Goal: Task Accomplishment & Management: Complete application form

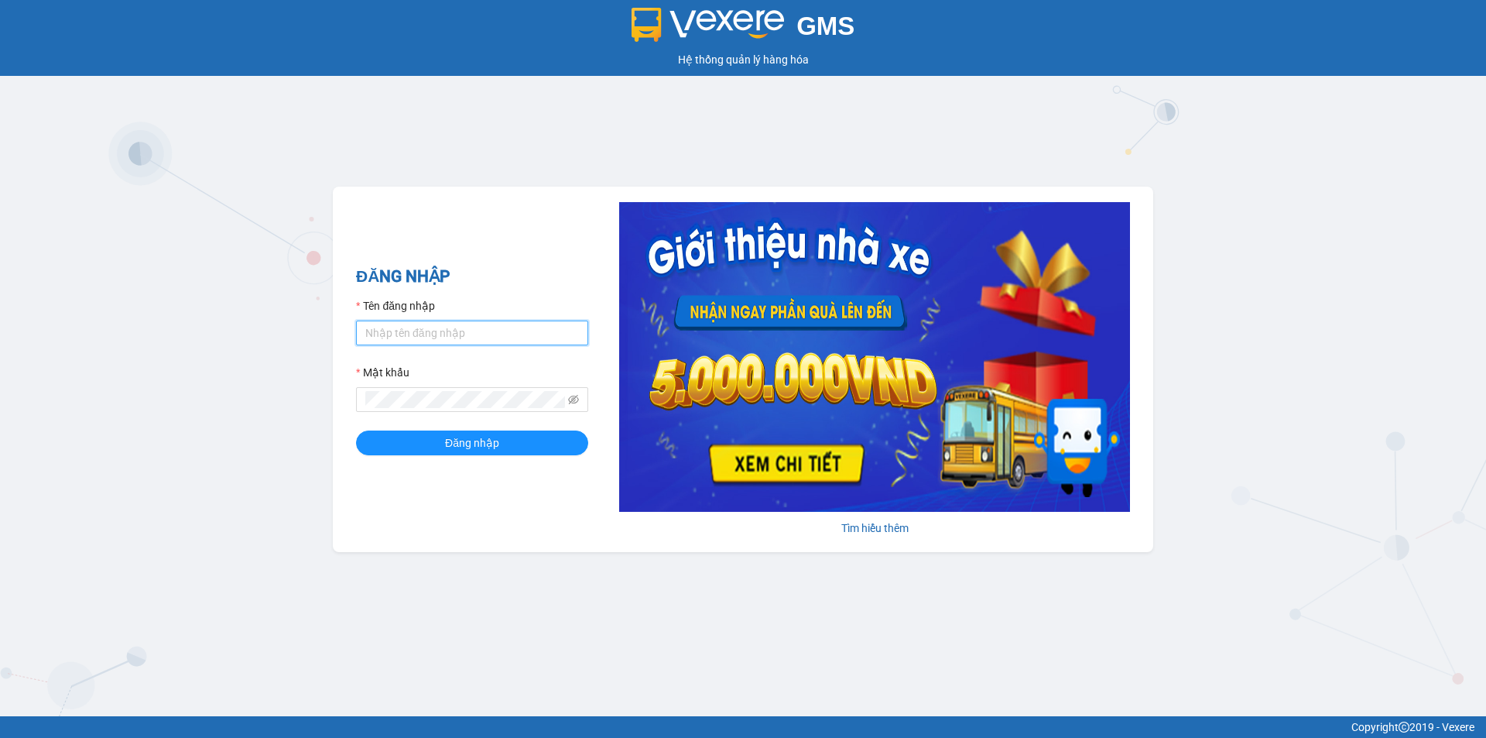
click at [458, 320] on input "Tên đăng nhập" at bounding box center [472, 332] width 232 height 25
type input "phuongvy.thaibao"
click at [356, 430] on button "Đăng nhập" at bounding box center [472, 442] width 232 height 25
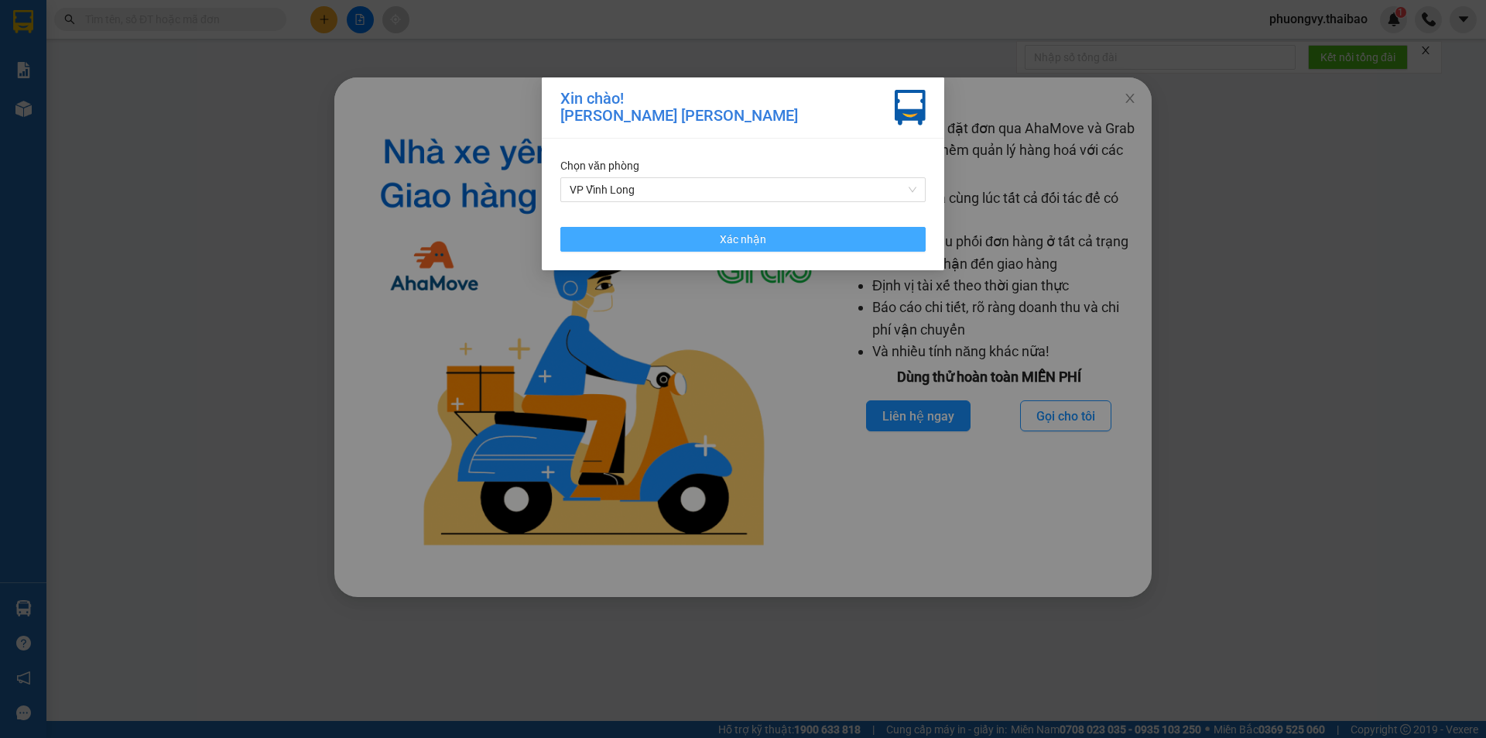
click at [756, 246] on span "Xác nhận" at bounding box center [743, 239] width 46 height 17
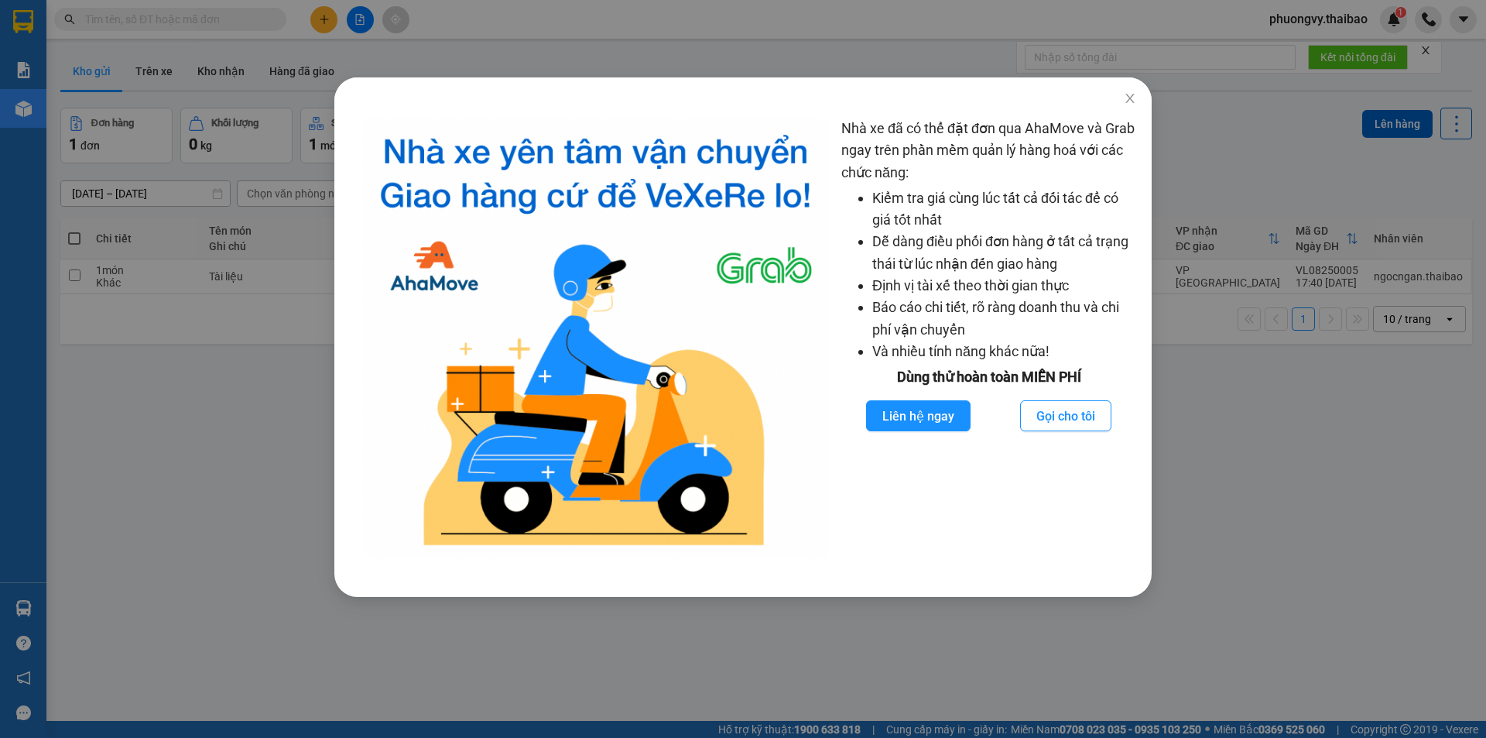
click at [1297, 505] on div "Nhà xe đã có thể đặt đơn qua AhaMove và Grab ngay trên phần mềm quản lý hàng ho…" at bounding box center [743, 369] width 1486 height 738
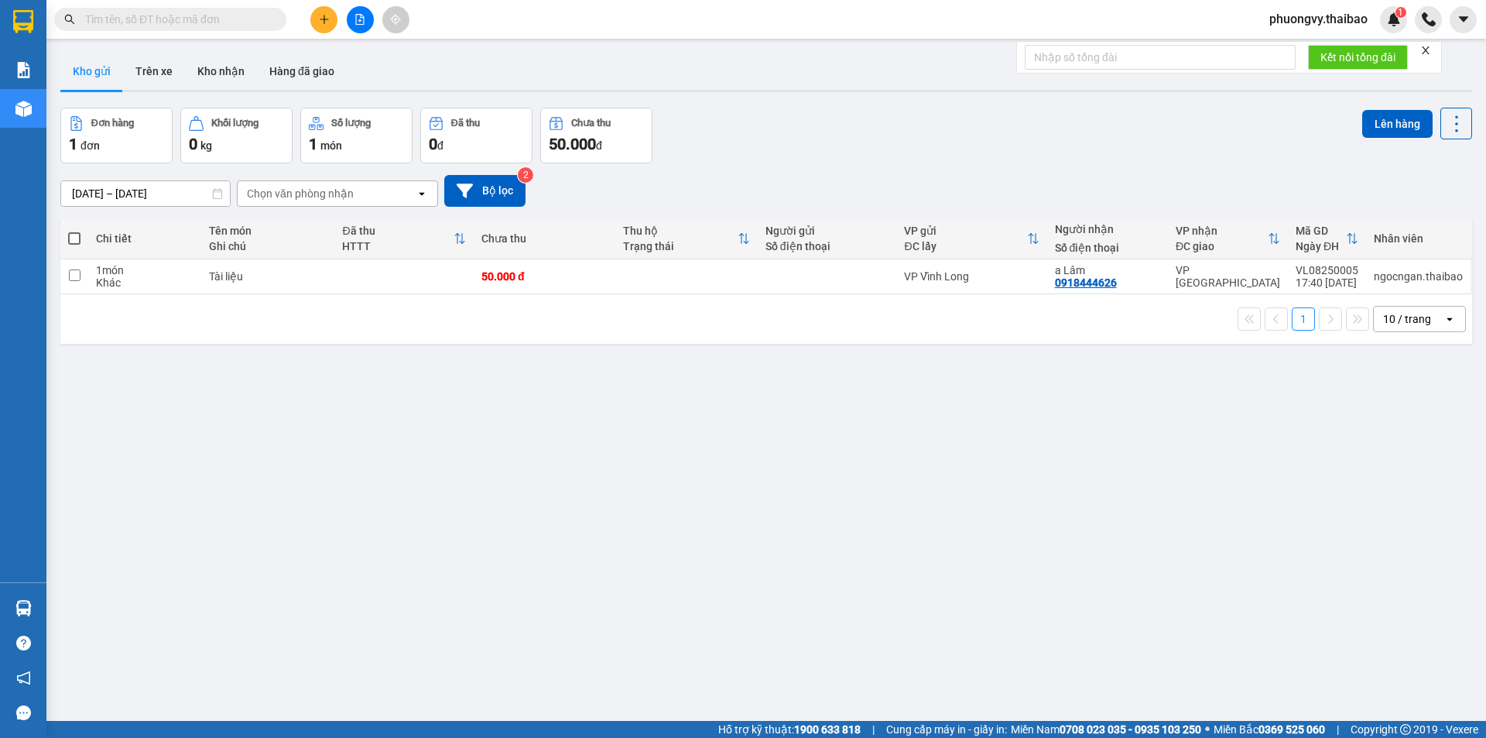
click at [1335, 22] on span "phuongvy.thaibao" at bounding box center [1318, 18] width 123 height 19
click at [1309, 51] on span "Đăng xuất" at bounding box center [1325, 47] width 92 height 17
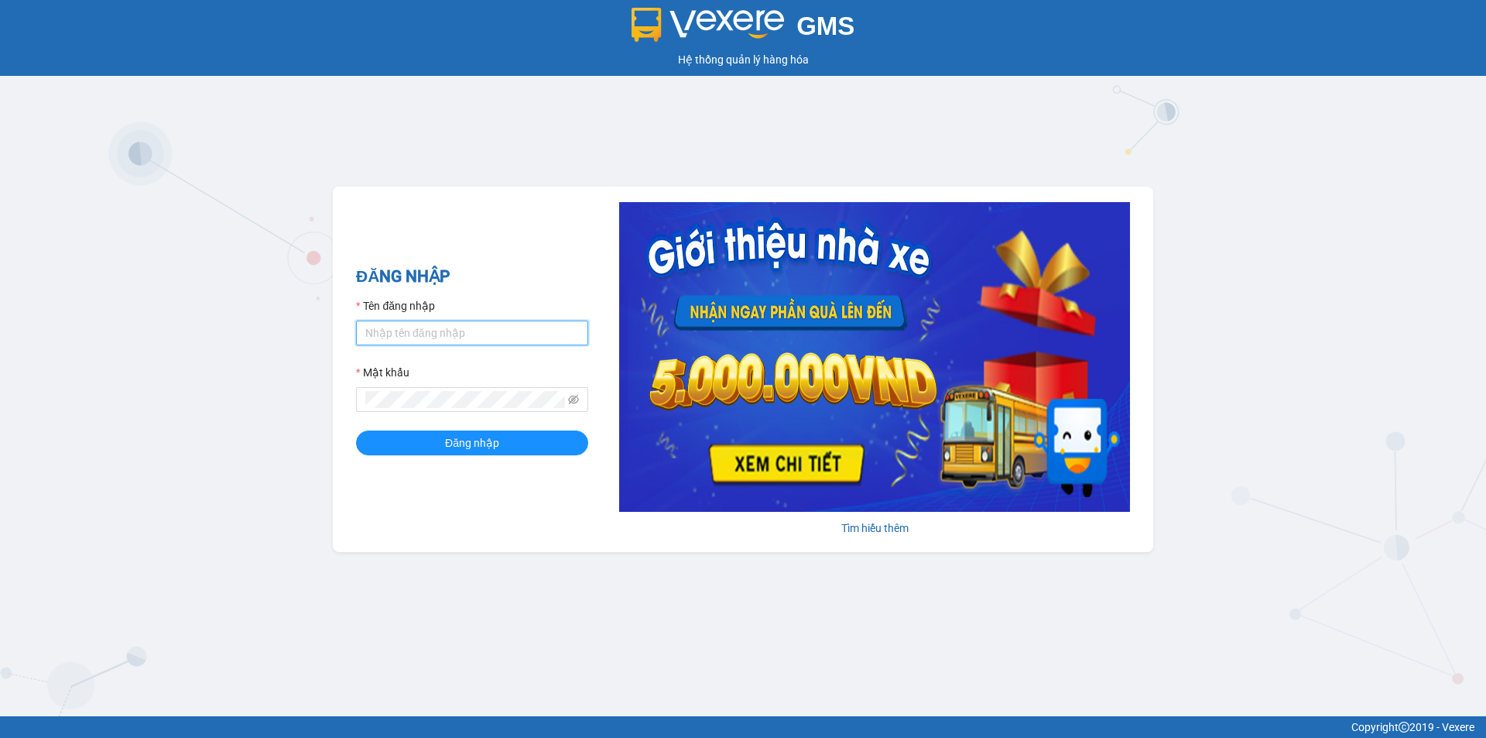
click at [430, 330] on input "Tên đăng nhập" at bounding box center [472, 332] width 232 height 25
click at [128, 416] on div "GMS Hệ thống quản lý hàng hóa ĐĂNG NHẬP Tên đăng nhập Mật khẩu Đăng nhập Tìm hi…" at bounding box center [743, 358] width 1486 height 716
click at [447, 324] on input "Tên đăng nhập" at bounding box center [472, 332] width 232 height 25
drag, startPoint x: 501, startPoint y: 334, endPoint x: 98, endPoint y: 381, distance: 406.0
click at [96, 381] on div "GMS Hệ thống quản lý hàng hóa ĐĂNG NHẬP Tên đăng nhập PHUONGVY.[PERSON_NAME] Mậ…" at bounding box center [743, 358] width 1486 height 716
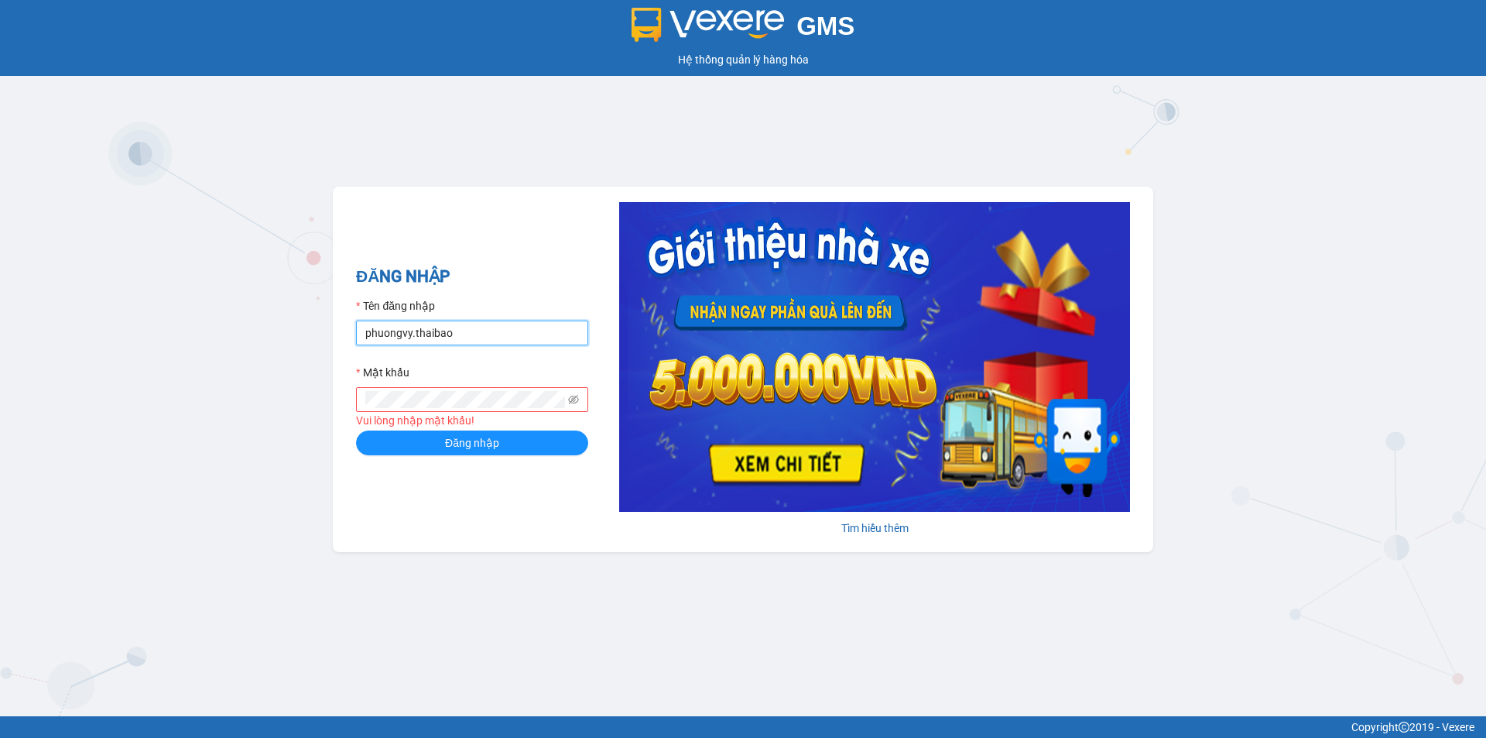
type input "phuongvy.thaibao"
click at [402, 417] on div "Vui lòng nhập mật khẩu!" at bounding box center [472, 420] width 232 height 17
click at [410, 389] on span at bounding box center [472, 399] width 232 height 25
click at [356, 430] on button "Đăng nhập" at bounding box center [472, 442] width 232 height 25
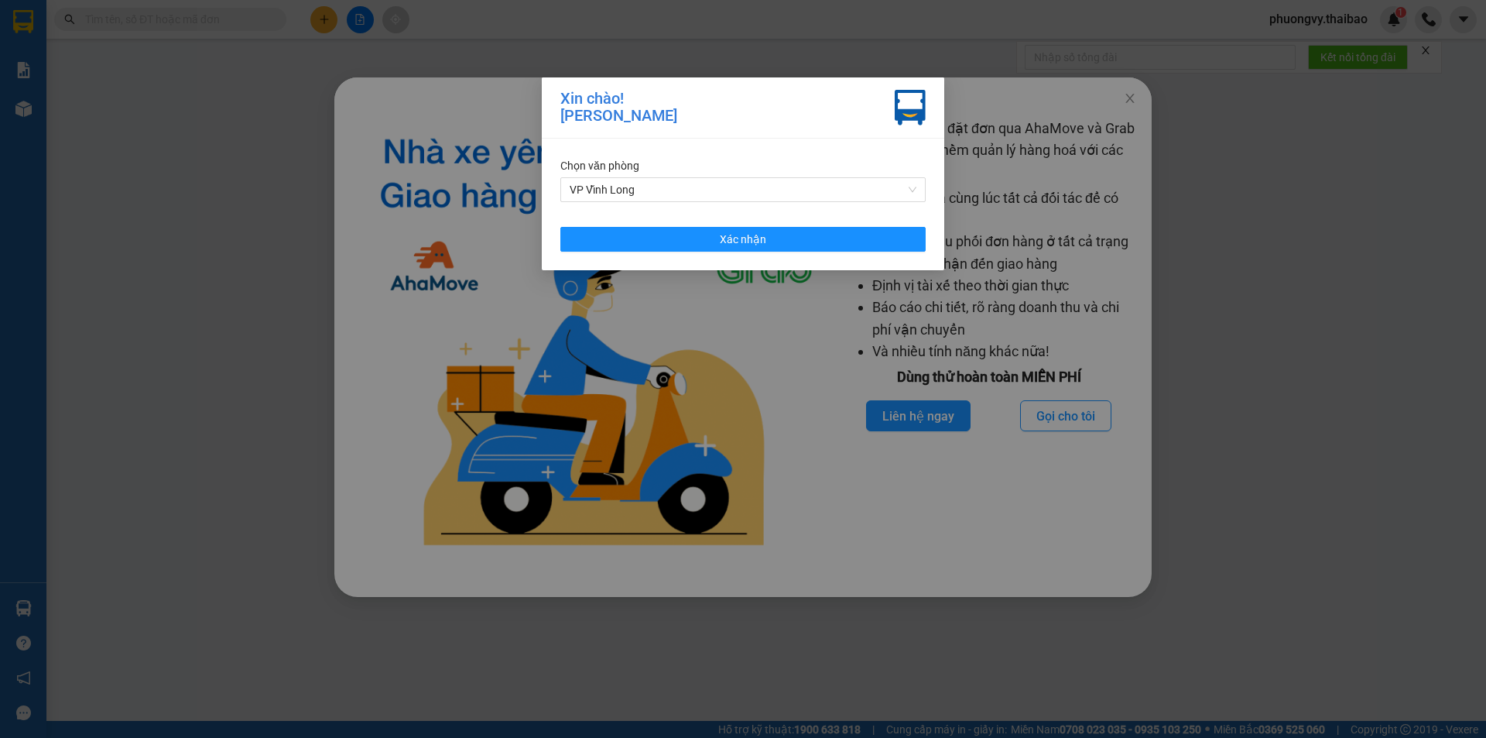
click at [1276, 136] on div "Xin chào! [PERSON_NAME] VY Chọn văn phòng VP Vĩnh Long Xác nhận" at bounding box center [743, 369] width 1486 height 738
click at [1135, 88] on div "Xin chào! [PERSON_NAME] VY Chọn văn phòng VP Vĩnh Long Xác nhận" at bounding box center [743, 369] width 1486 height 738
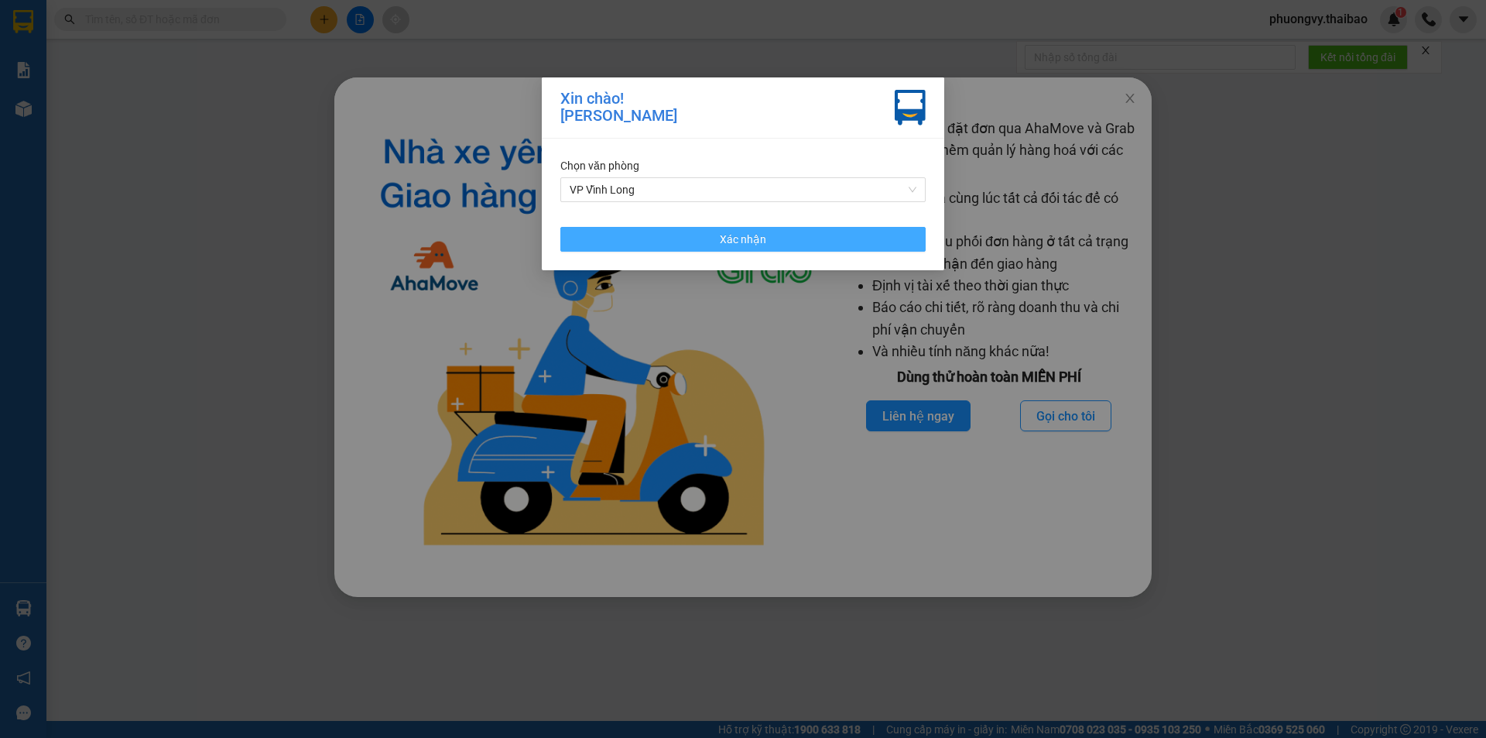
click at [863, 232] on button "Xác nhận" at bounding box center [742, 239] width 365 height 25
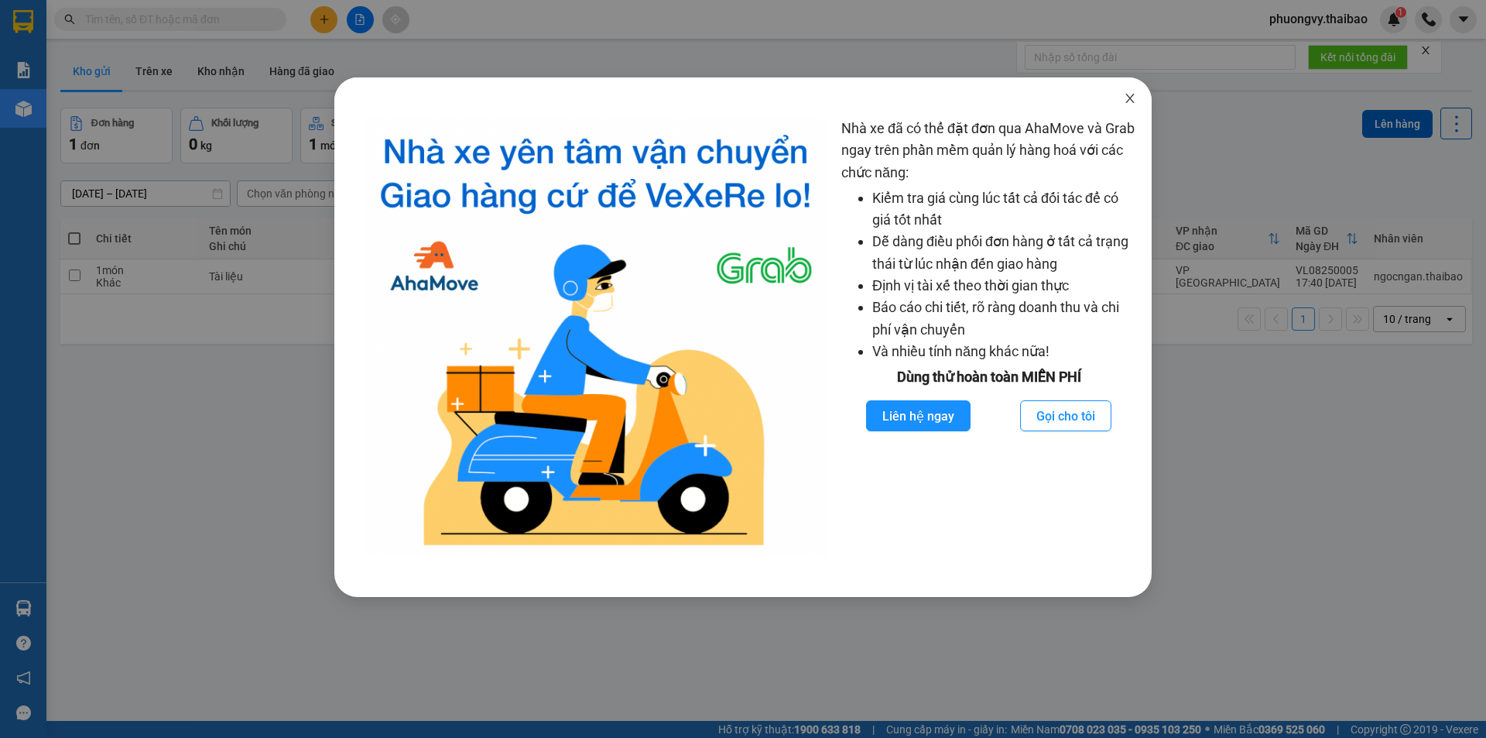
click at [1132, 95] on icon "close" at bounding box center [1130, 98] width 12 height 12
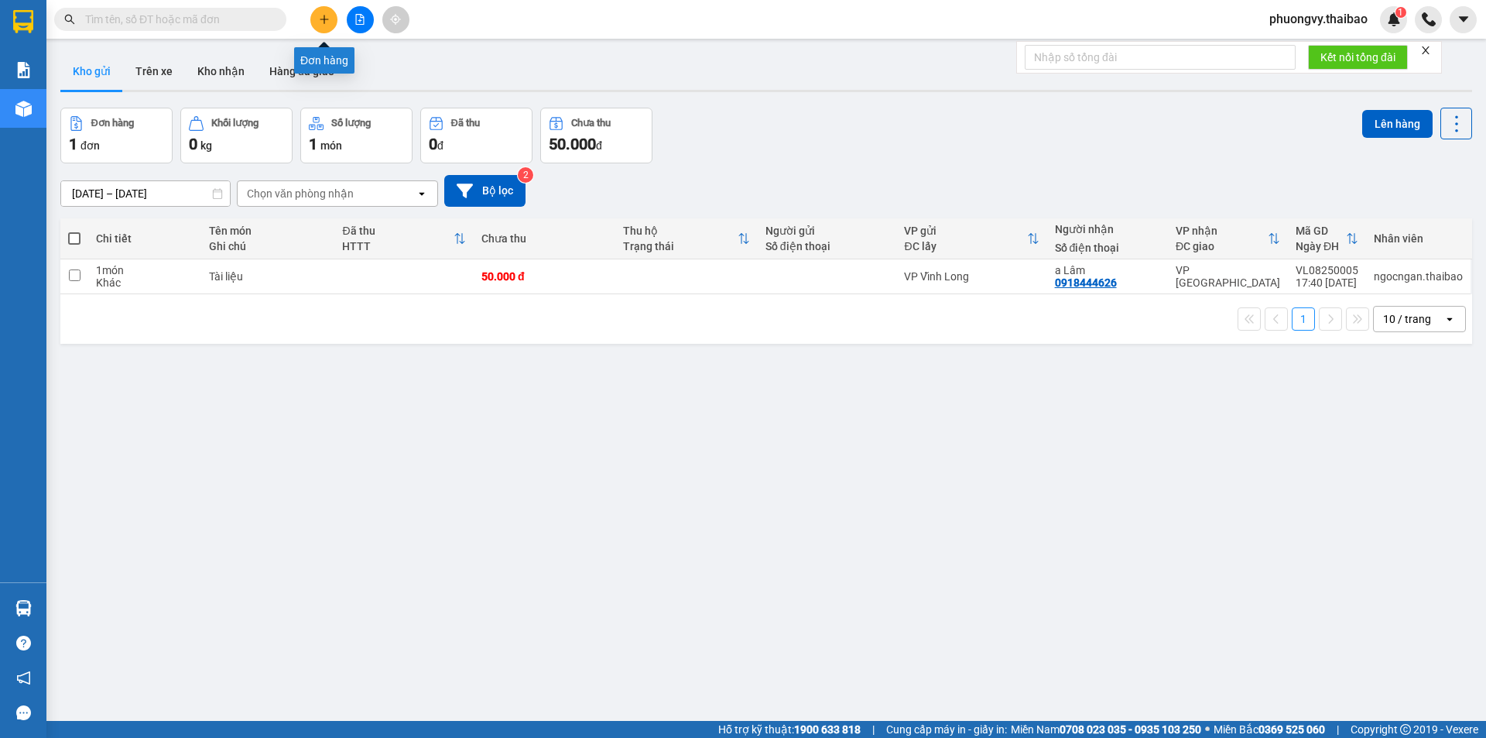
click at [327, 22] on icon "plus" at bounding box center [324, 19] width 11 height 11
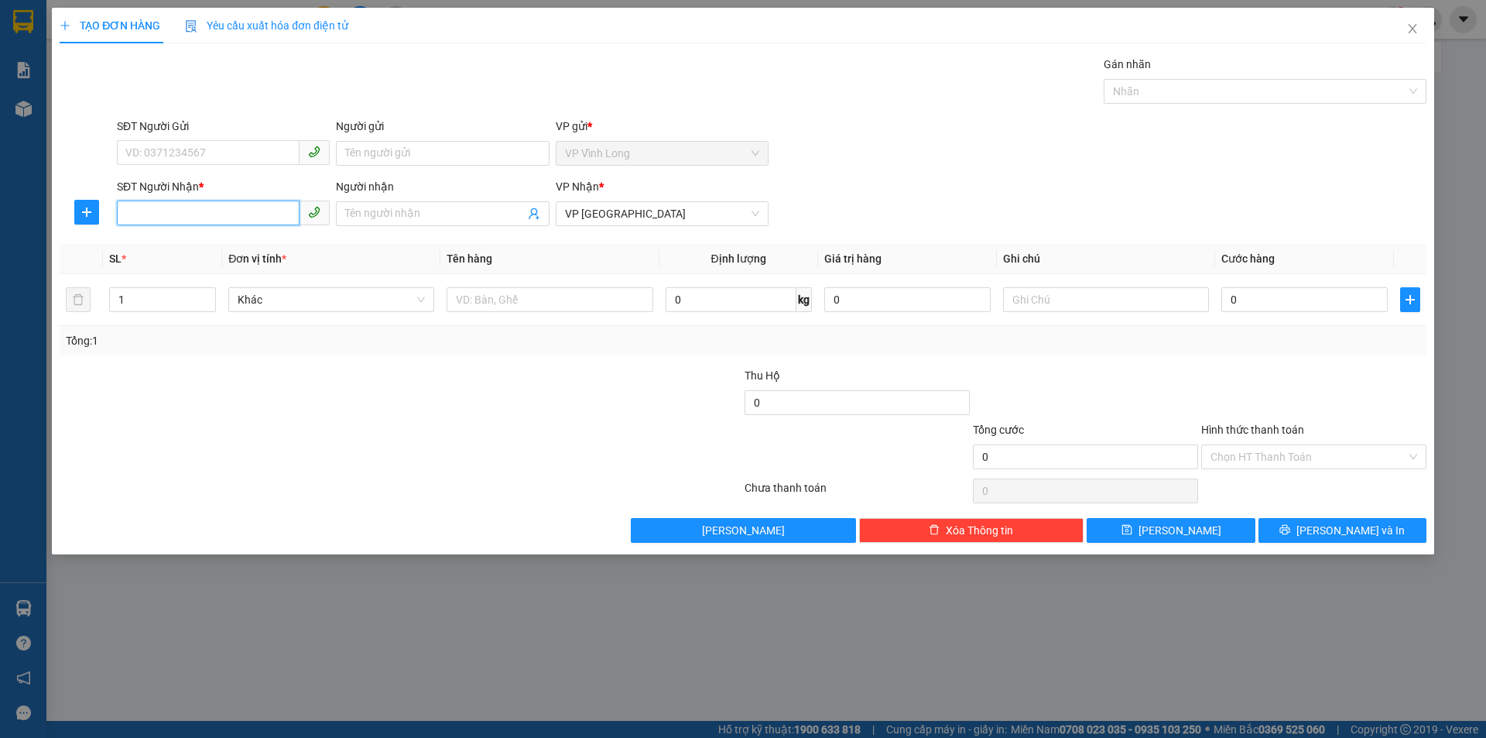
click at [220, 223] on input "SĐT Người Nhận *" at bounding box center [208, 212] width 183 height 25
type input "0971025757"
click at [369, 215] on input "Người nhận" at bounding box center [434, 213] width 179 height 17
type input "ANH THƯ"
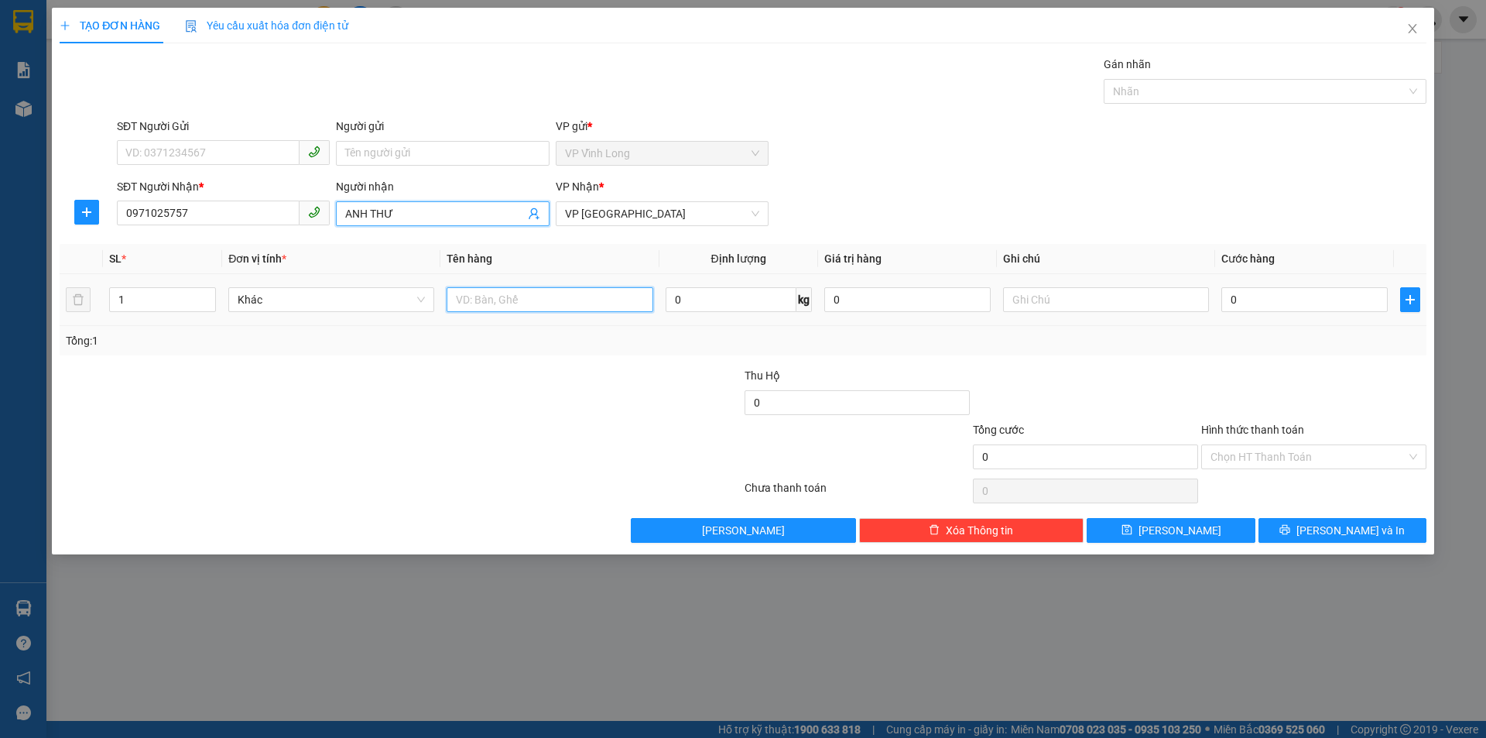
click at [567, 303] on input "text" at bounding box center [550, 299] width 206 height 25
type input "HỘP"
click at [1107, 307] on input "text" at bounding box center [1106, 299] width 206 height 25
click at [1256, 303] on input "0" at bounding box center [1304, 299] width 166 height 25
type input "2"
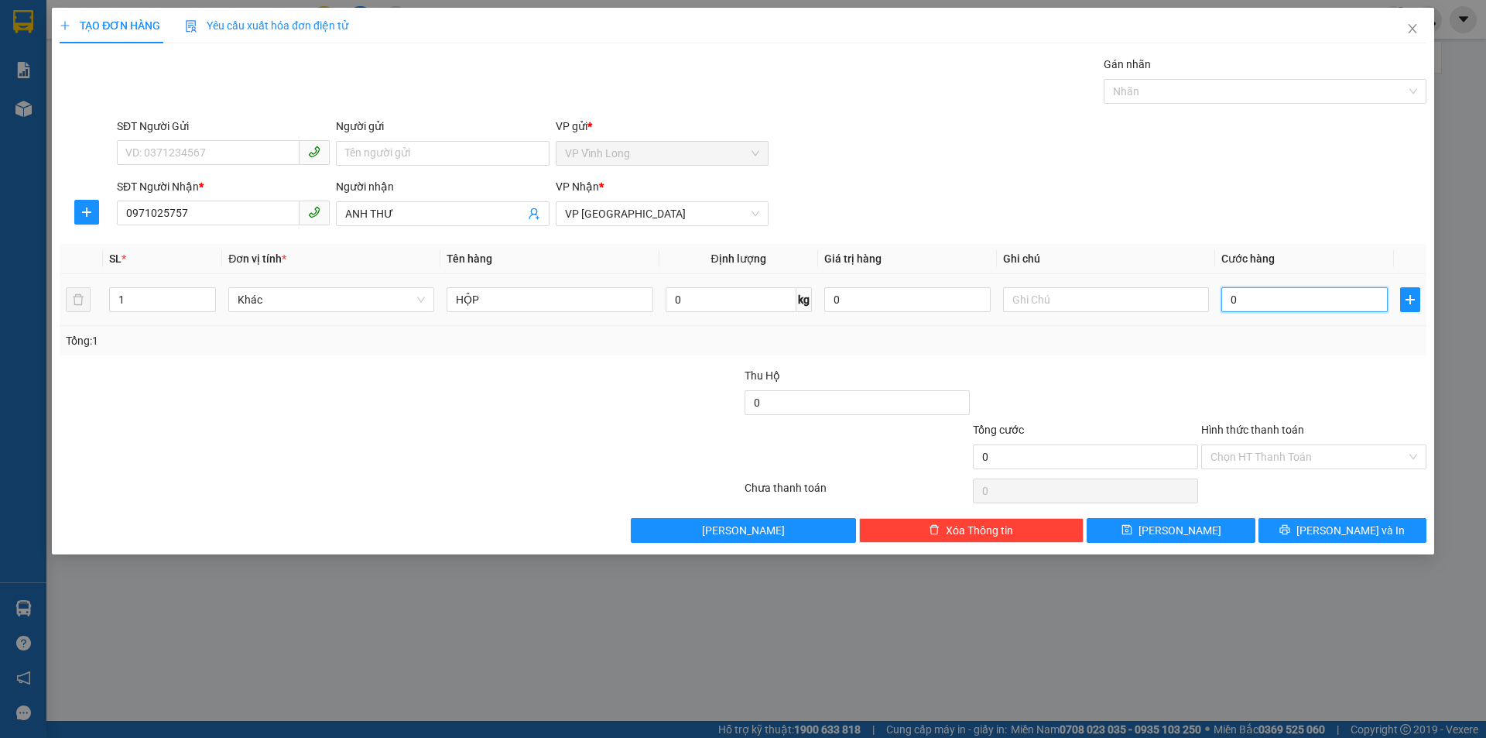
type input "2"
type input "20"
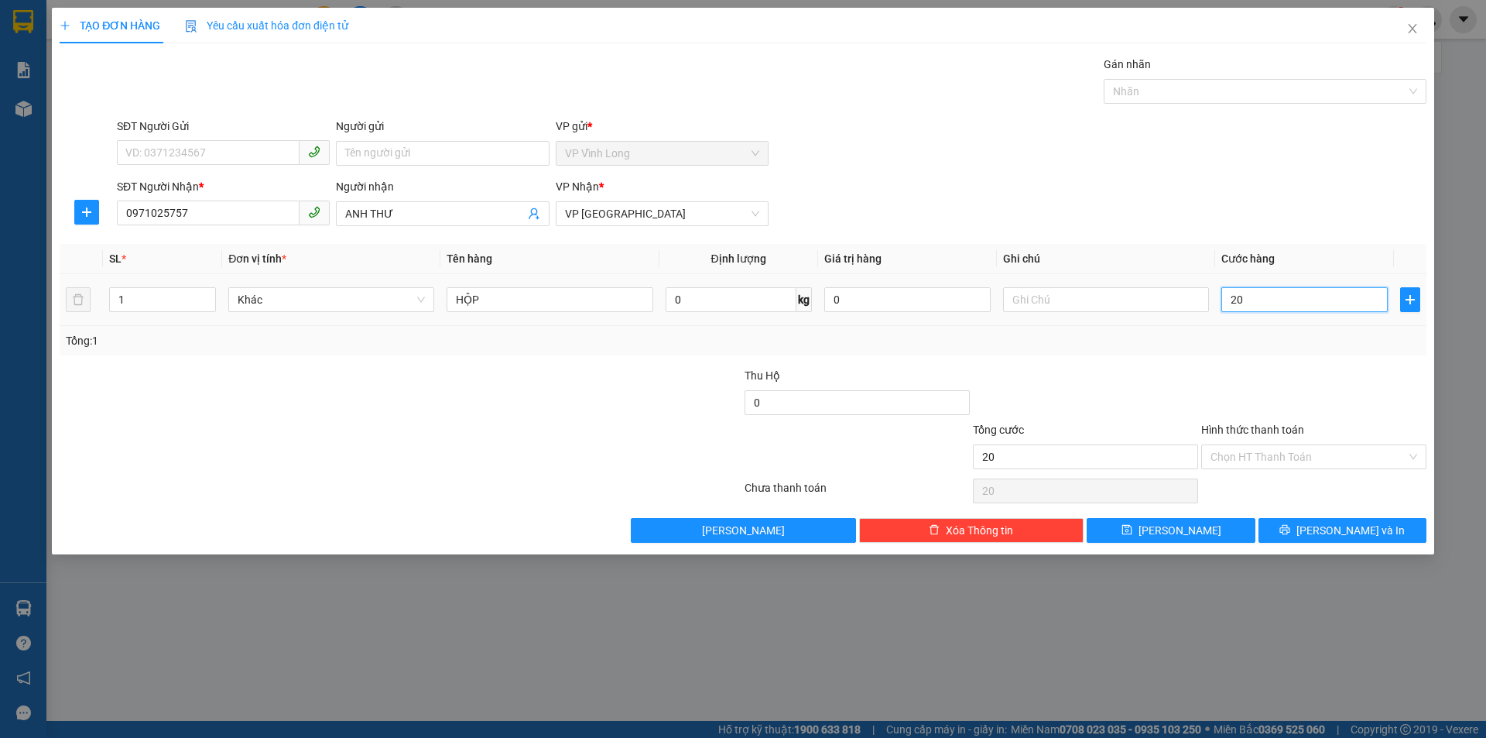
type input "200"
type input "2.000"
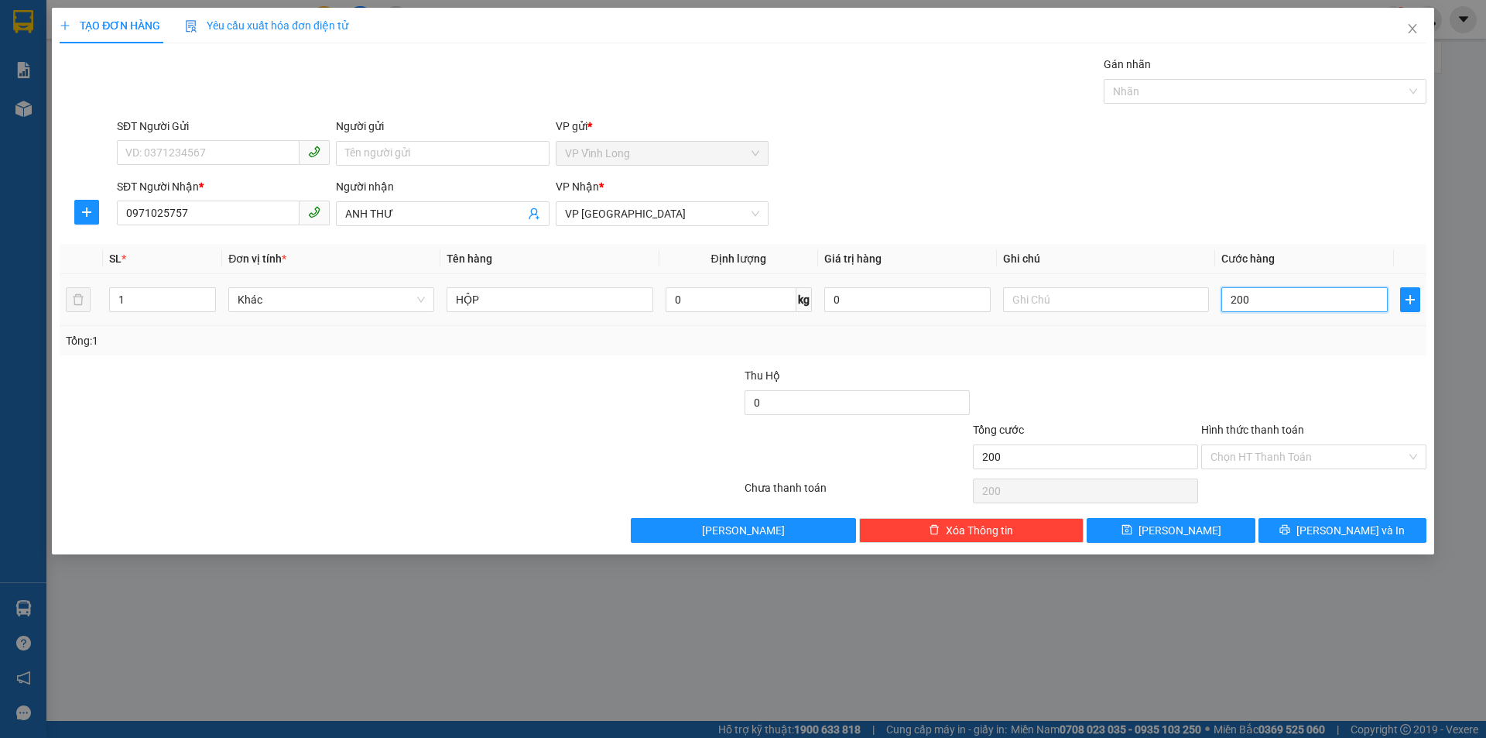
type input "2.000"
type input "20.000"
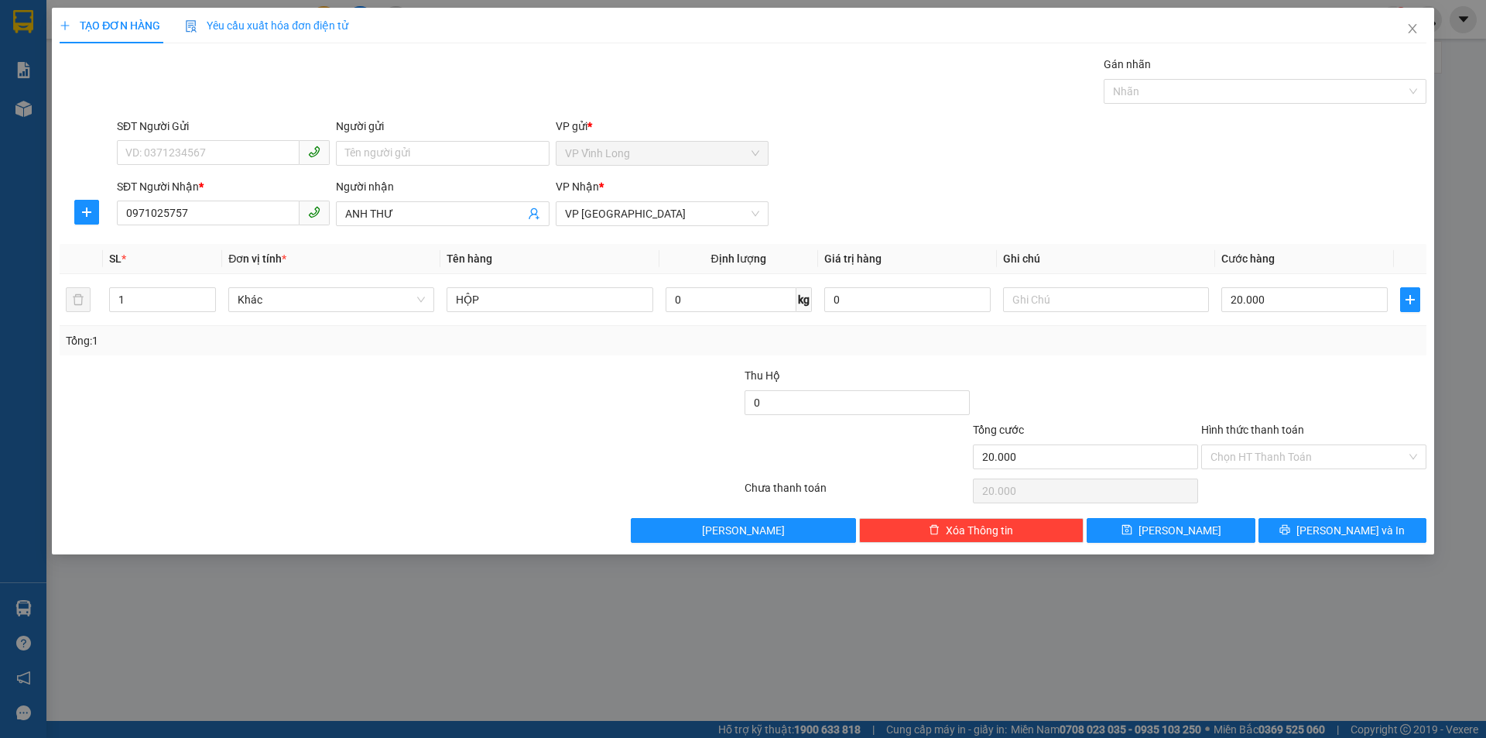
click at [1252, 359] on div "Transit Pickup Surcharge Ids Transit Deliver Surcharge Ids Transit Deliver Surc…" at bounding box center [743, 299] width 1367 height 487
click at [1245, 467] on input "Hình thức thanh toán" at bounding box center [1309, 456] width 196 height 23
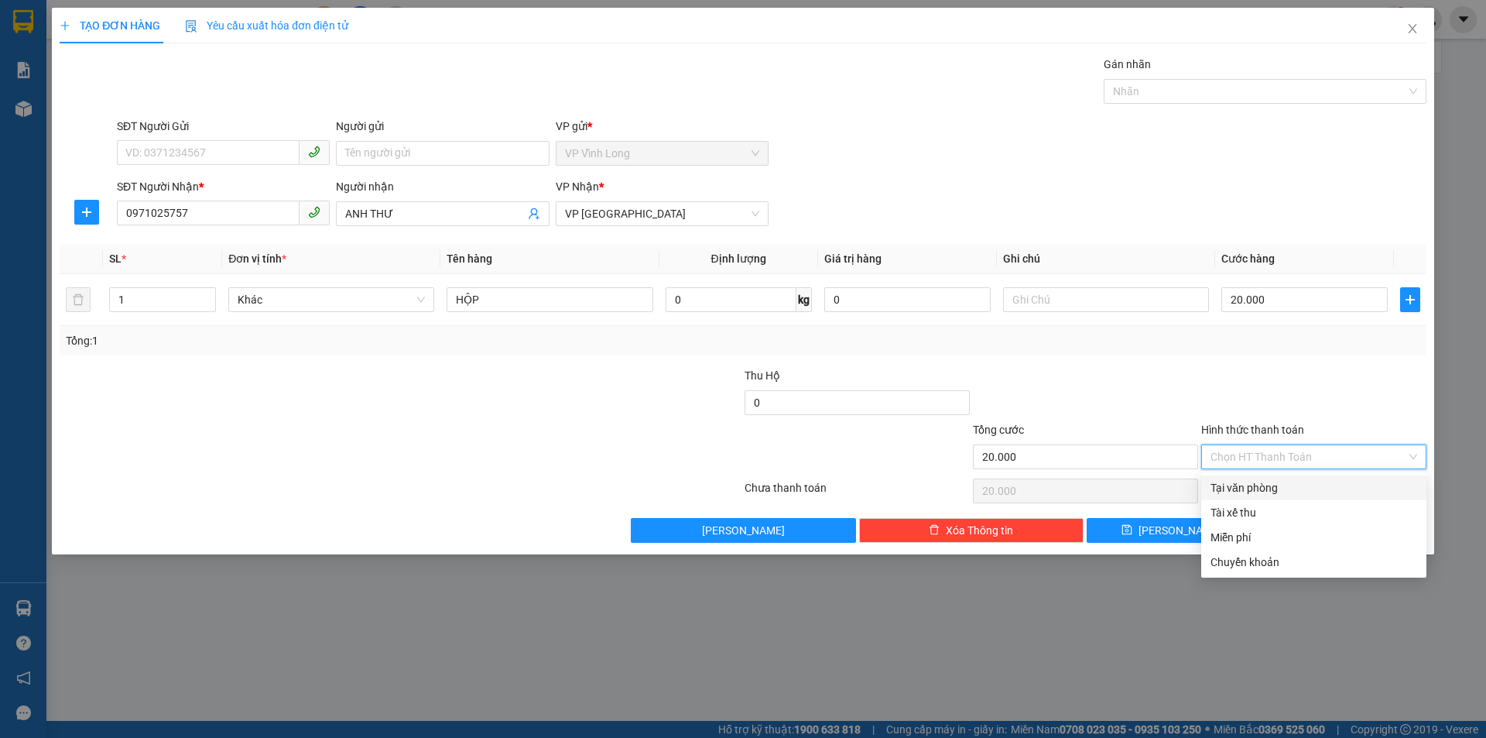
click at [1276, 491] on div "Tại văn phòng" at bounding box center [1314, 487] width 207 height 17
type input "0"
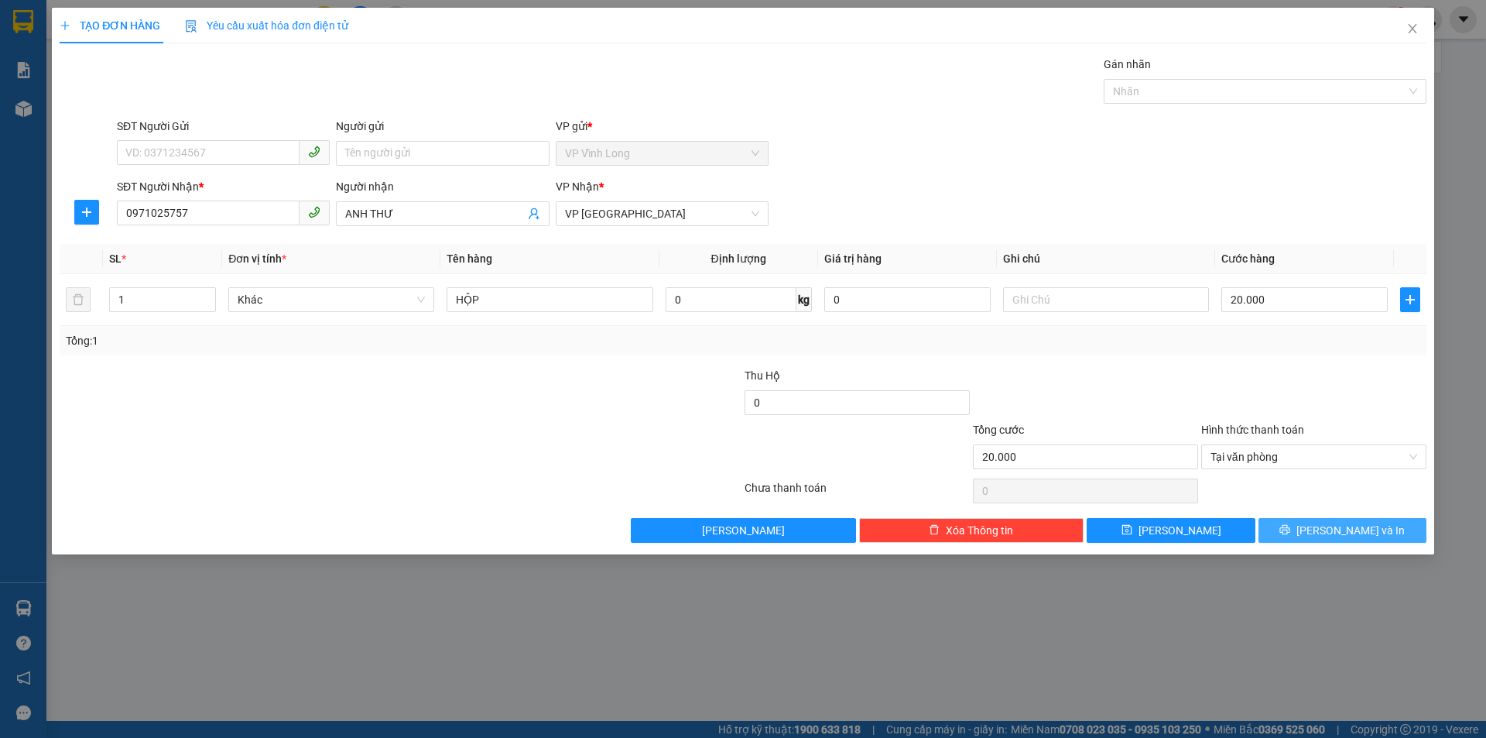
click at [1290, 535] on icon "printer" at bounding box center [1284, 529] width 11 height 11
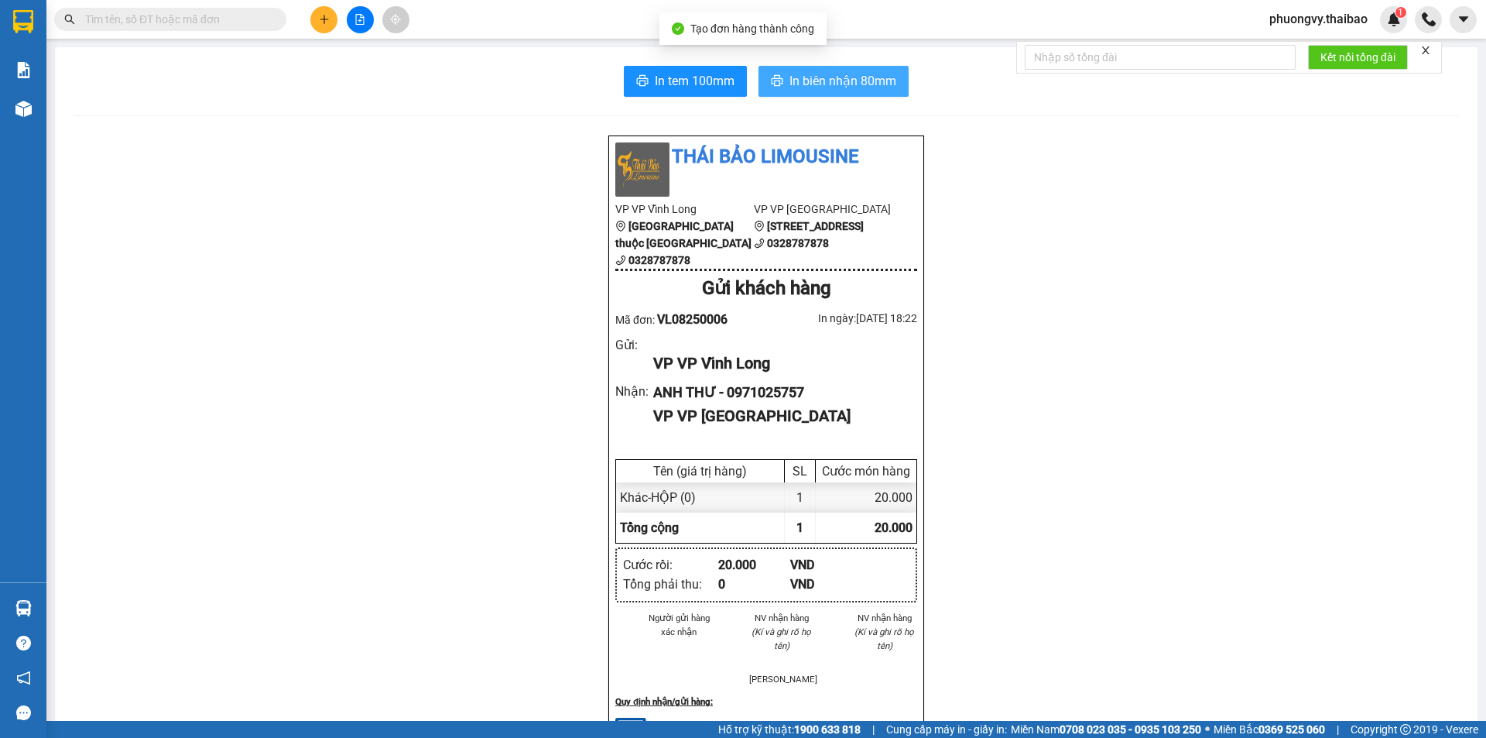
click at [797, 80] on span "In biên nhận 80mm" at bounding box center [842, 80] width 107 height 19
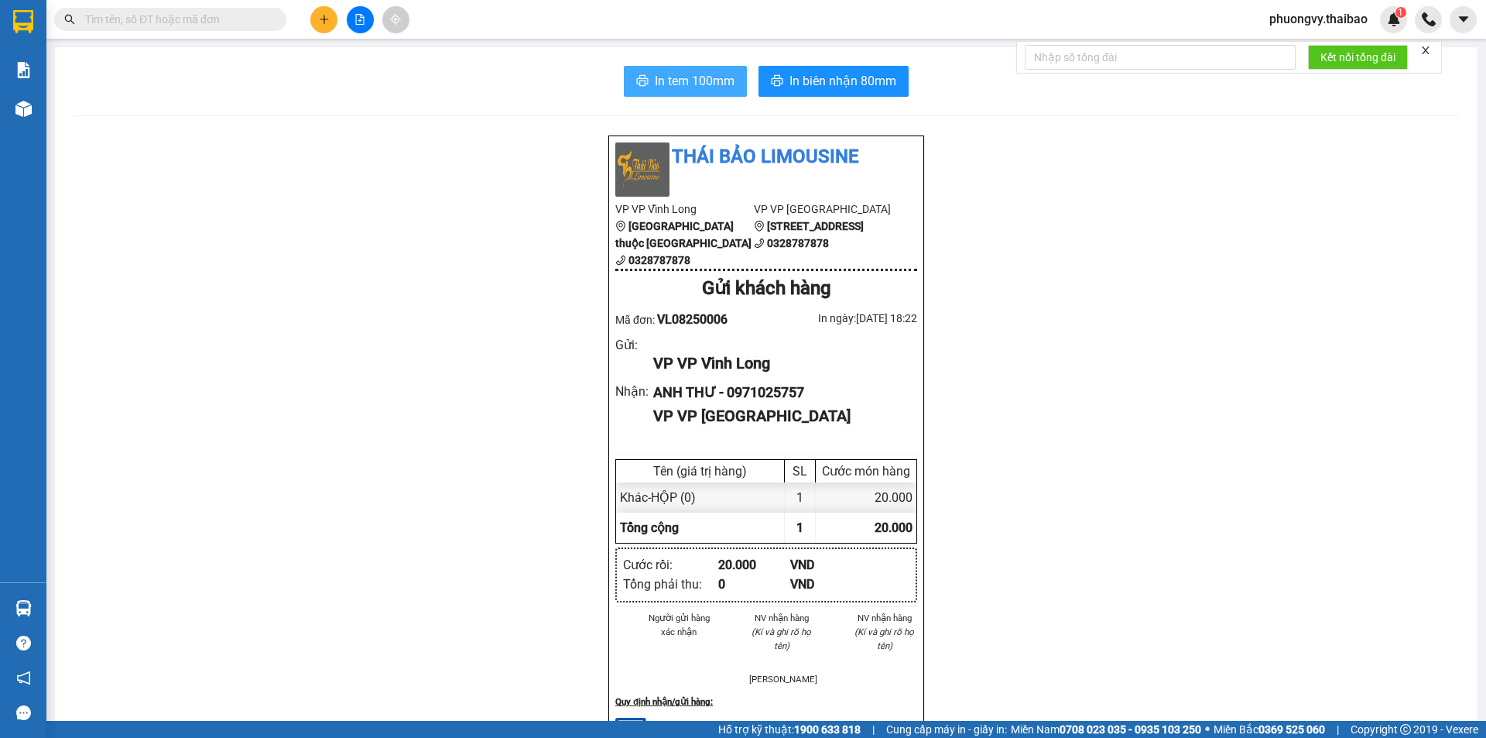
click at [688, 79] on span "In tem 100mm" at bounding box center [695, 80] width 80 height 19
click at [690, 93] on button "In tem 100mm" at bounding box center [685, 81] width 123 height 31
